Goal: Information Seeking & Learning: Learn about a topic

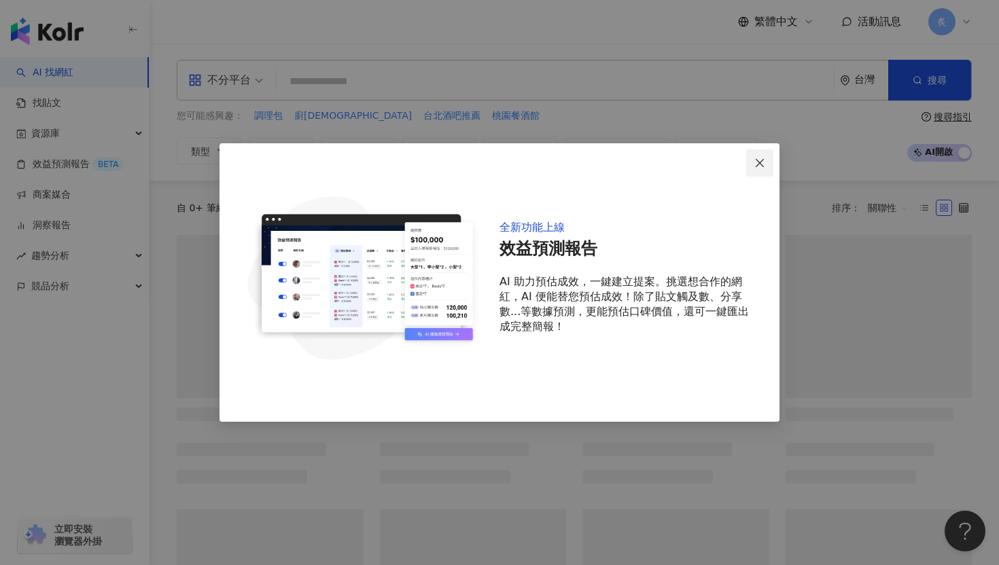
click at [757, 160] on icon "close" at bounding box center [759, 163] width 11 height 11
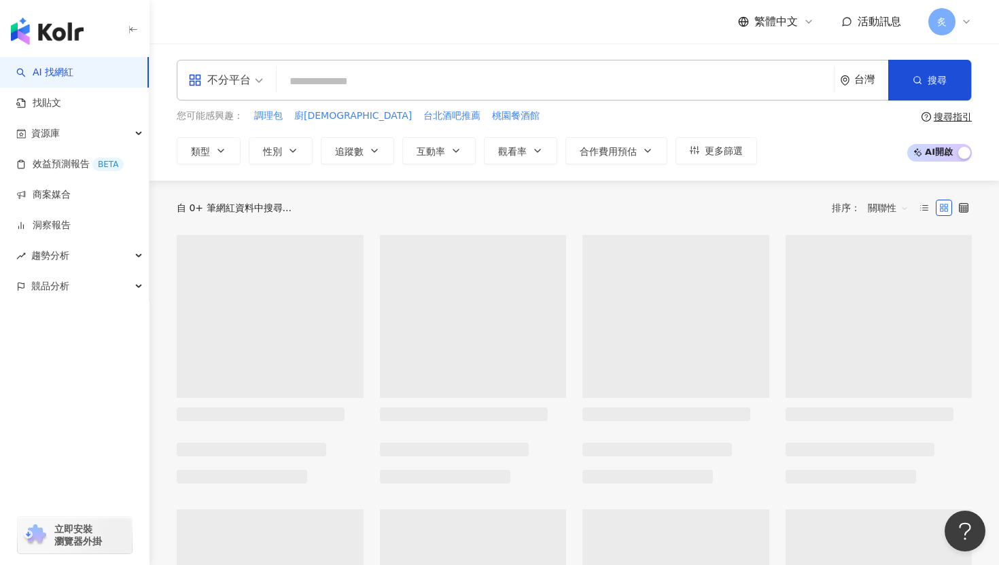
click at [596, 82] on input "search" at bounding box center [555, 82] width 546 height 26
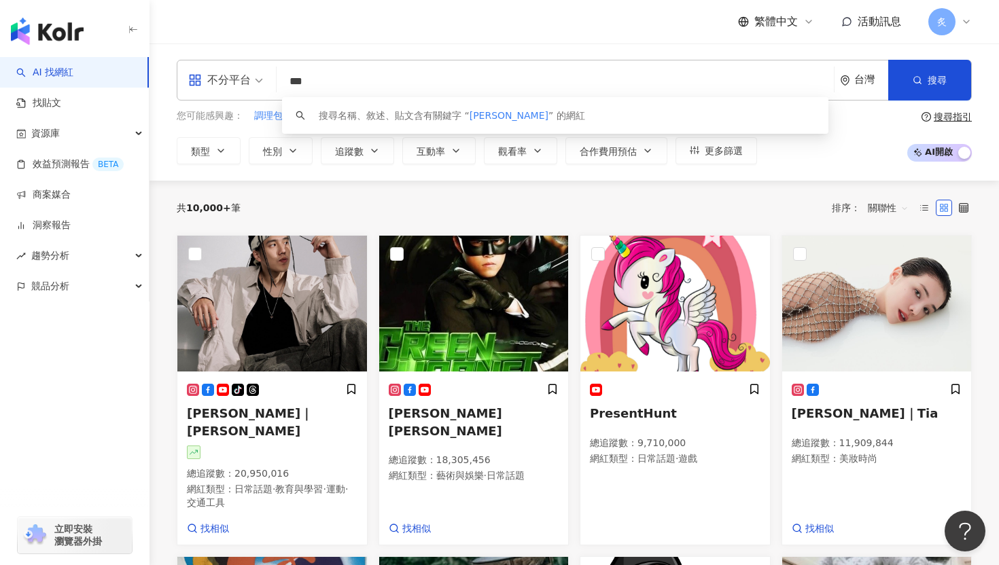
type input "***"
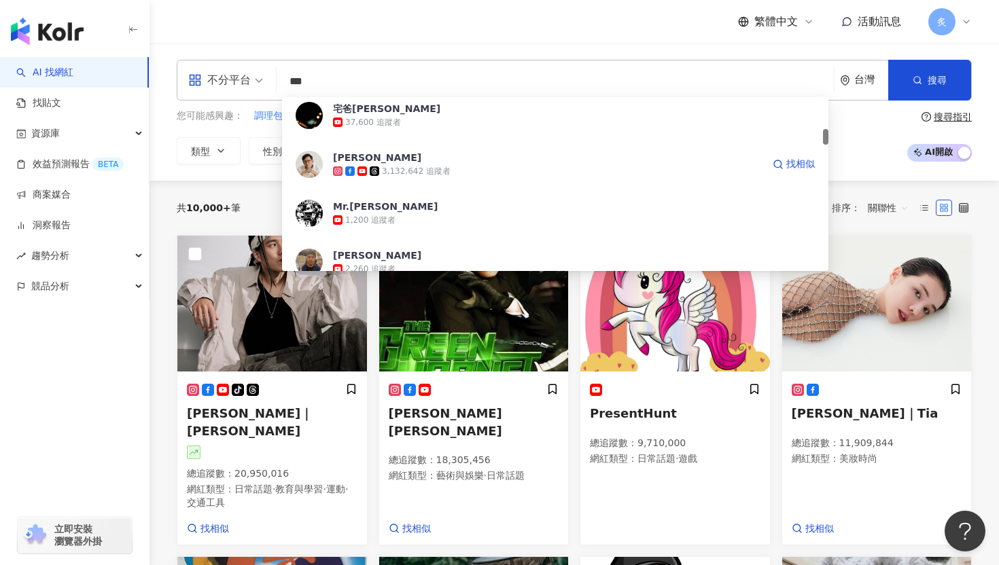
scroll to position [355, 0]
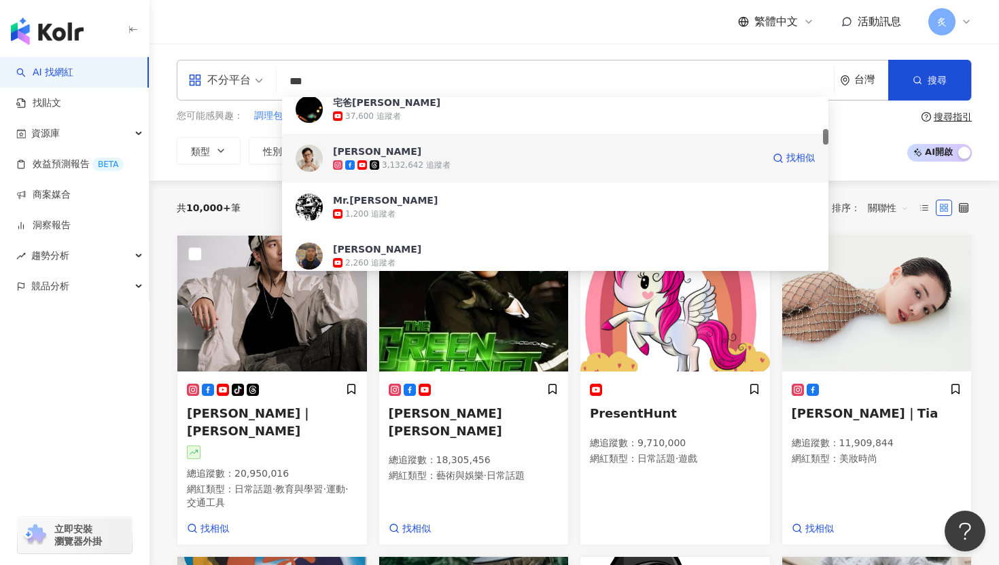
click at [418, 162] on div "3,132,642 追蹤者" at bounding box center [416, 166] width 69 height 12
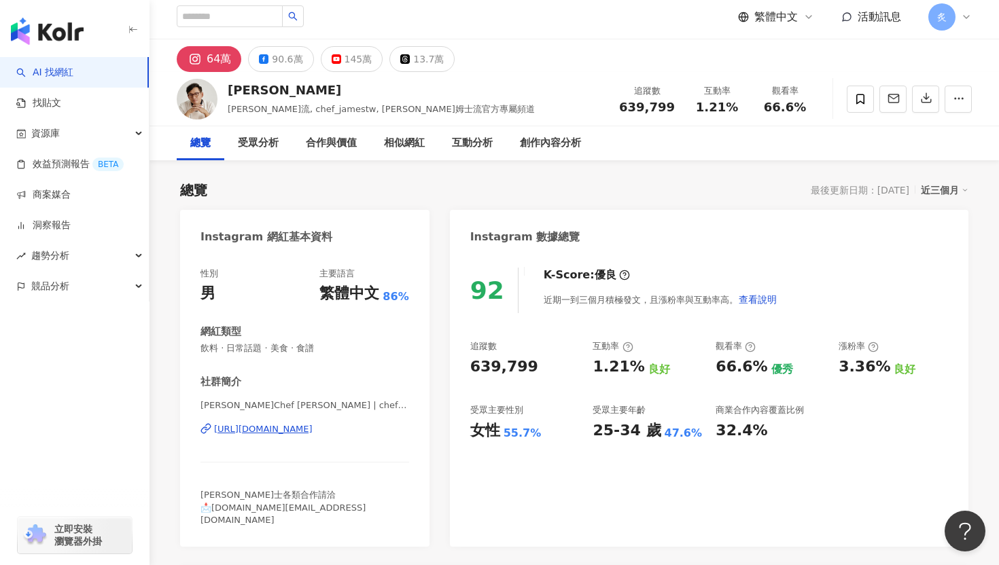
scroll to position [3, 0]
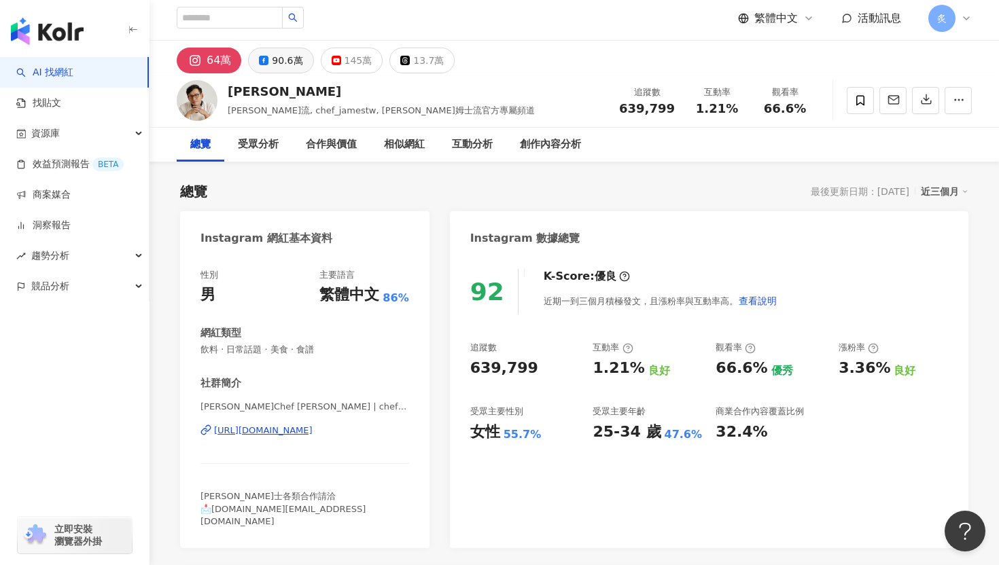
click at [272, 59] on div "90.6萬" at bounding box center [287, 60] width 31 height 19
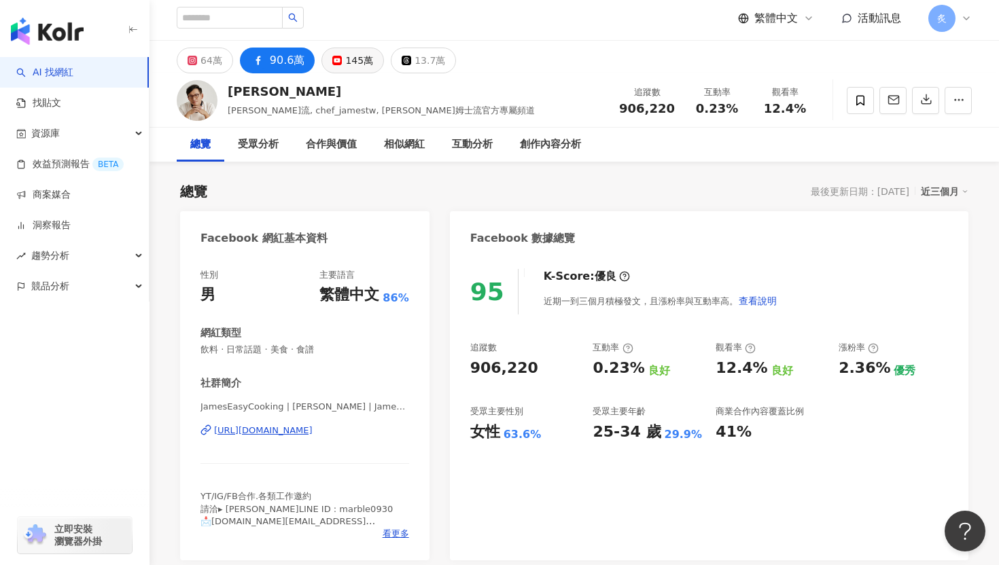
click at [353, 68] on div "145萬" at bounding box center [359, 60] width 28 height 19
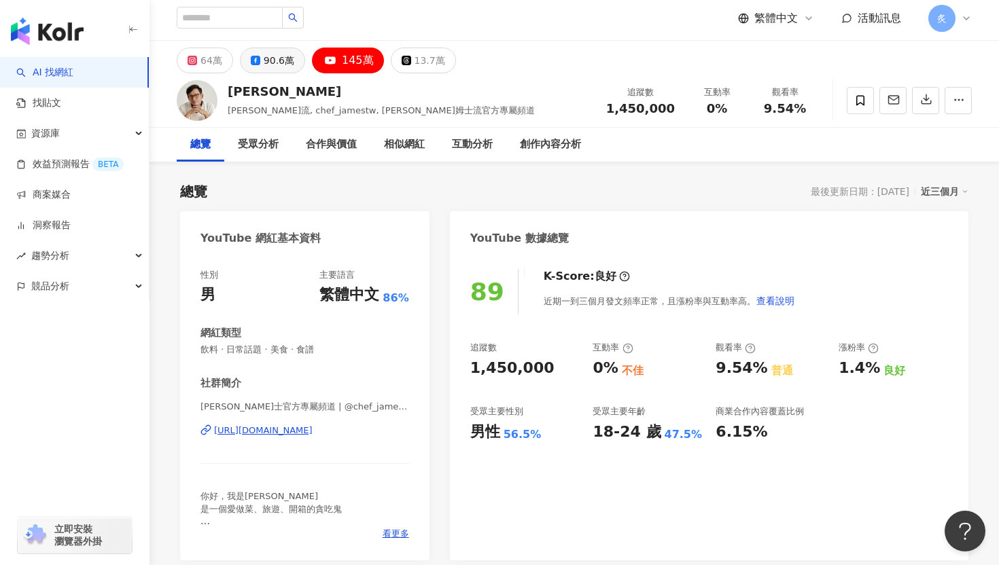
click at [278, 63] on div "90.6萬" at bounding box center [279, 60] width 31 height 19
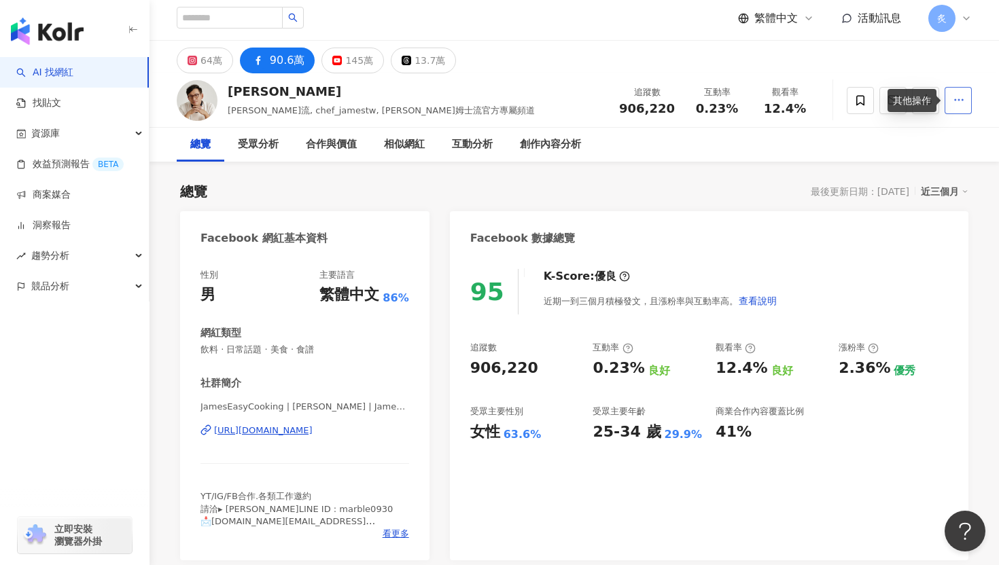
click at [955, 103] on icon "button" at bounding box center [958, 100] width 12 height 12
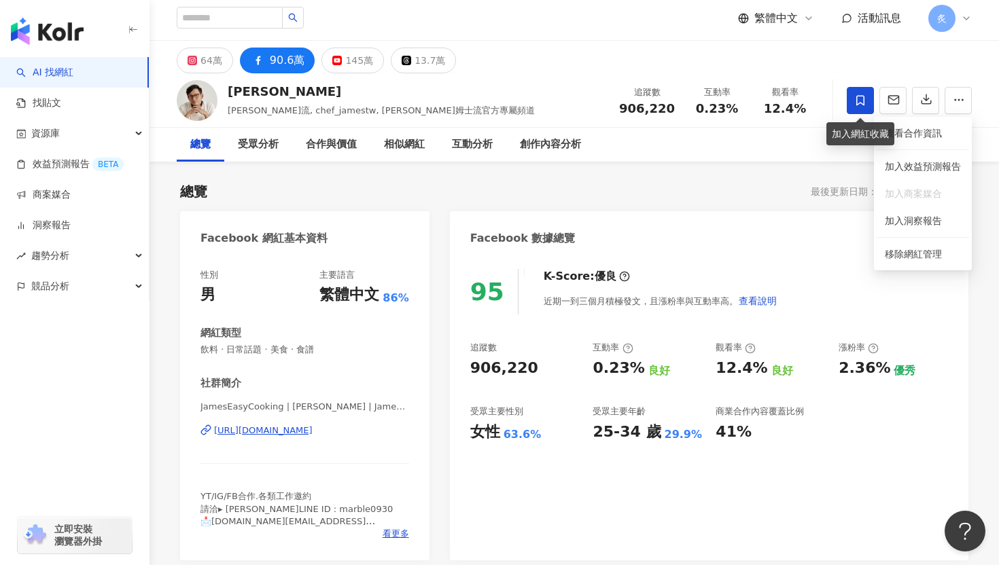
click at [856, 111] on span at bounding box center [859, 100] width 27 height 27
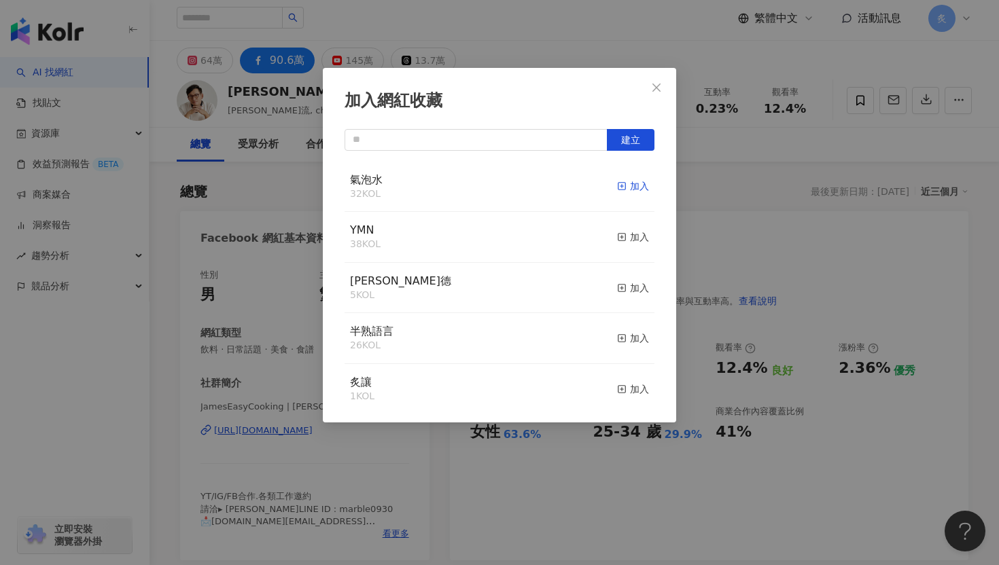
click at [641, 189] on div "加入" at bounding box center [633, 186] width 32 height 15
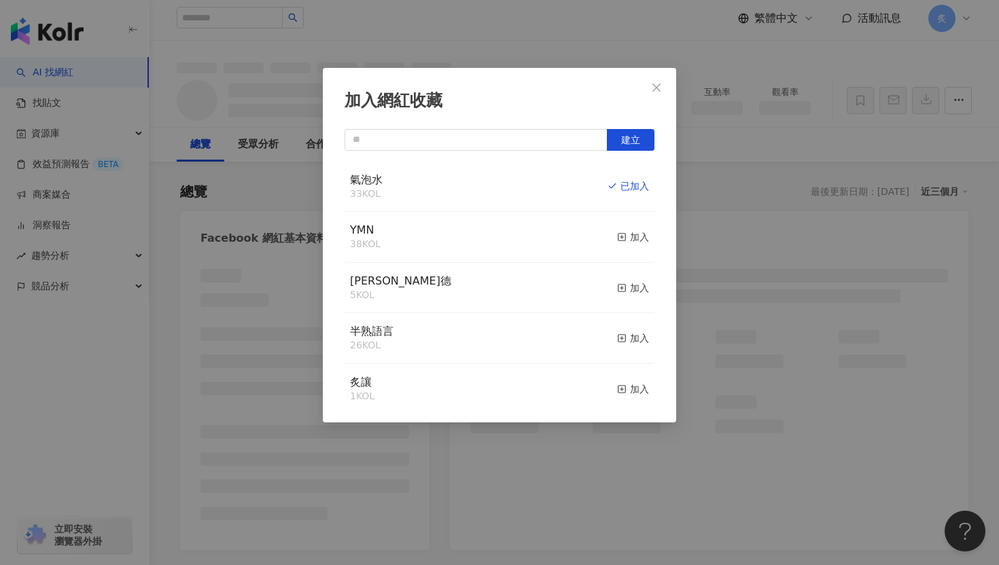
click at [655, 92] on icon "close" at bounding box center [656, 87] width 11 height 11
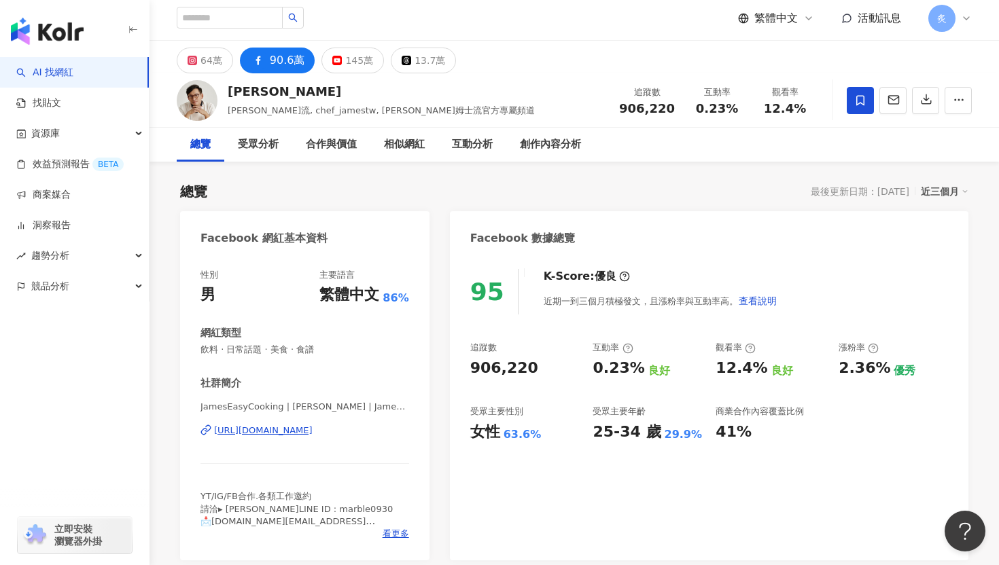
click at [958, 96] on div "加入網紅收藏 建立 氣泡水 33 KOL 已加入 YMN 38 KOL 加入 歐萊德 5 KOL 加入 半熟語言 26 KOL 加入 炙讓 1 KOL 加入" at bounding box center [499, 282] width 999 height 565
click at [959, 92] on button "button" at bounding box center [957, 100] width 27 height 27
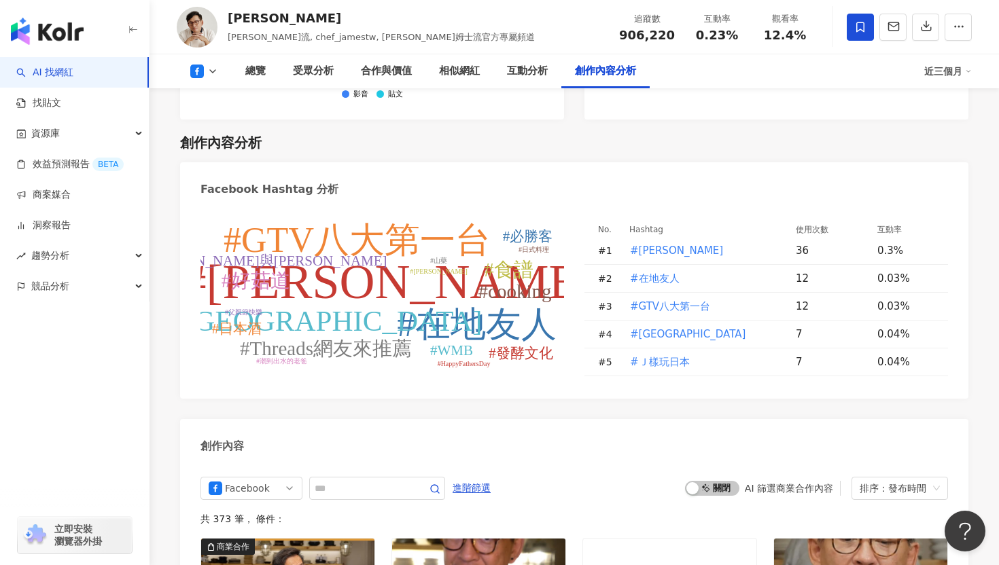
scroll to position [3358, 0]
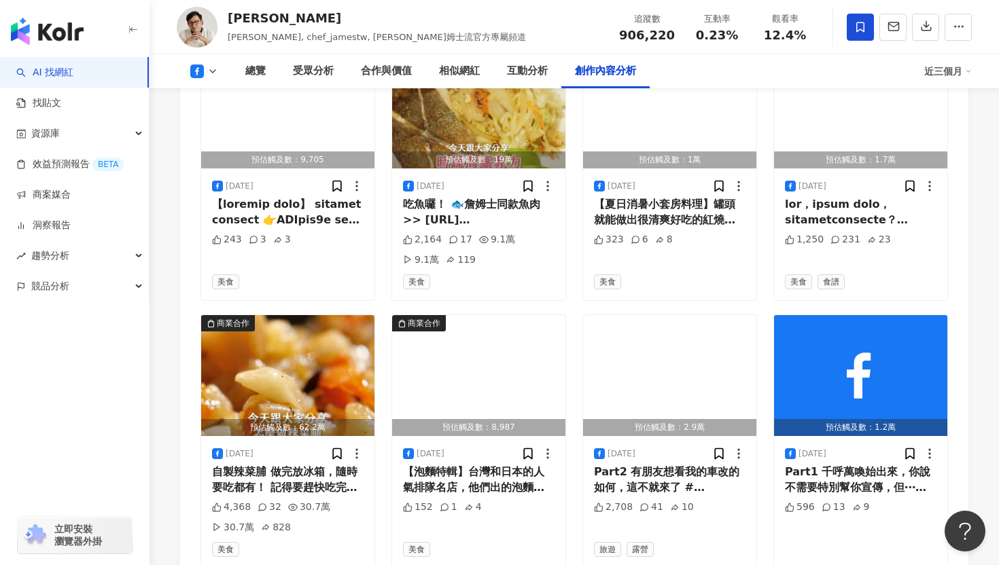
scroll to position [4140, 0]
